Goal: Check status: Check status

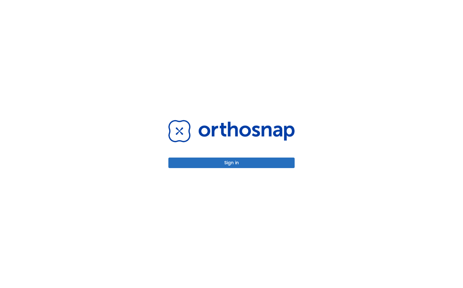
click at [222, 160] on button "Sign in" at bounding box center [231, 163] width 126 height 11
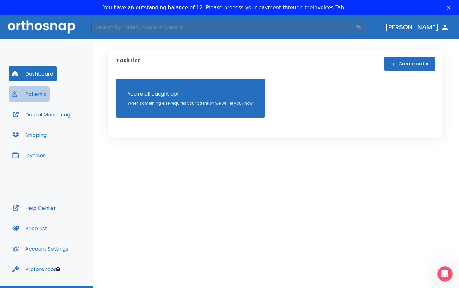
click at [40, 92] on button "Patients" at bounding box center [29, 93] width 41 height 15
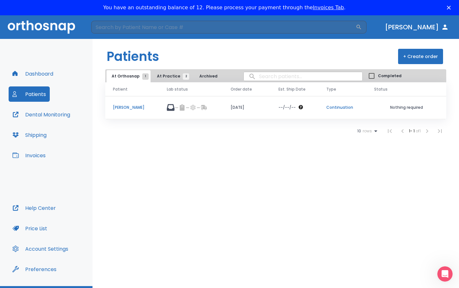
click at [166, 76] on span "At Practice 2" at bounding box center [171, 76] width 29 height 6
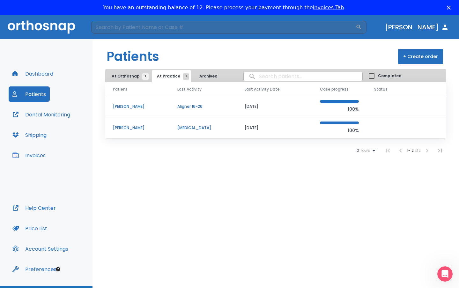
click at [135, 125] on td "[PERSON_NAME]" at bounding box center [137, 127] width 64 height 21
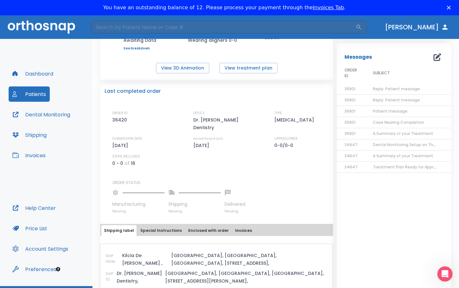
scroll to position [159, 0]
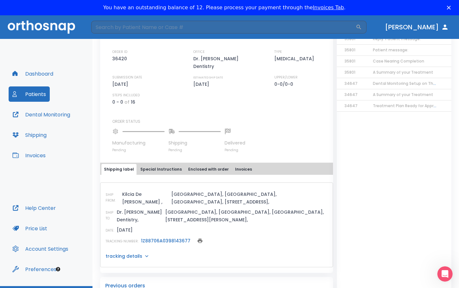
click at [157, 238] on link "1Z88706A0398143677" at bounding box center [165, 241] width 49 height 6
